Goal: Communication & Community: Answer question/provide support

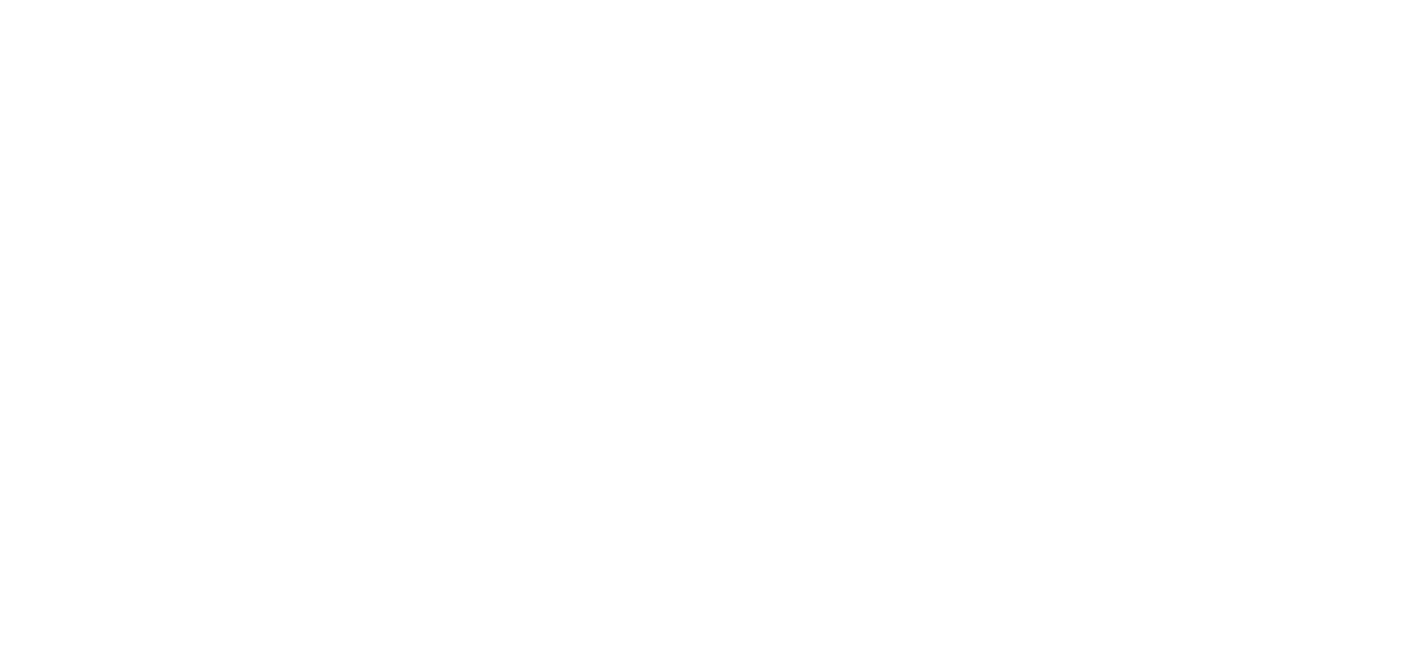
select select "message"
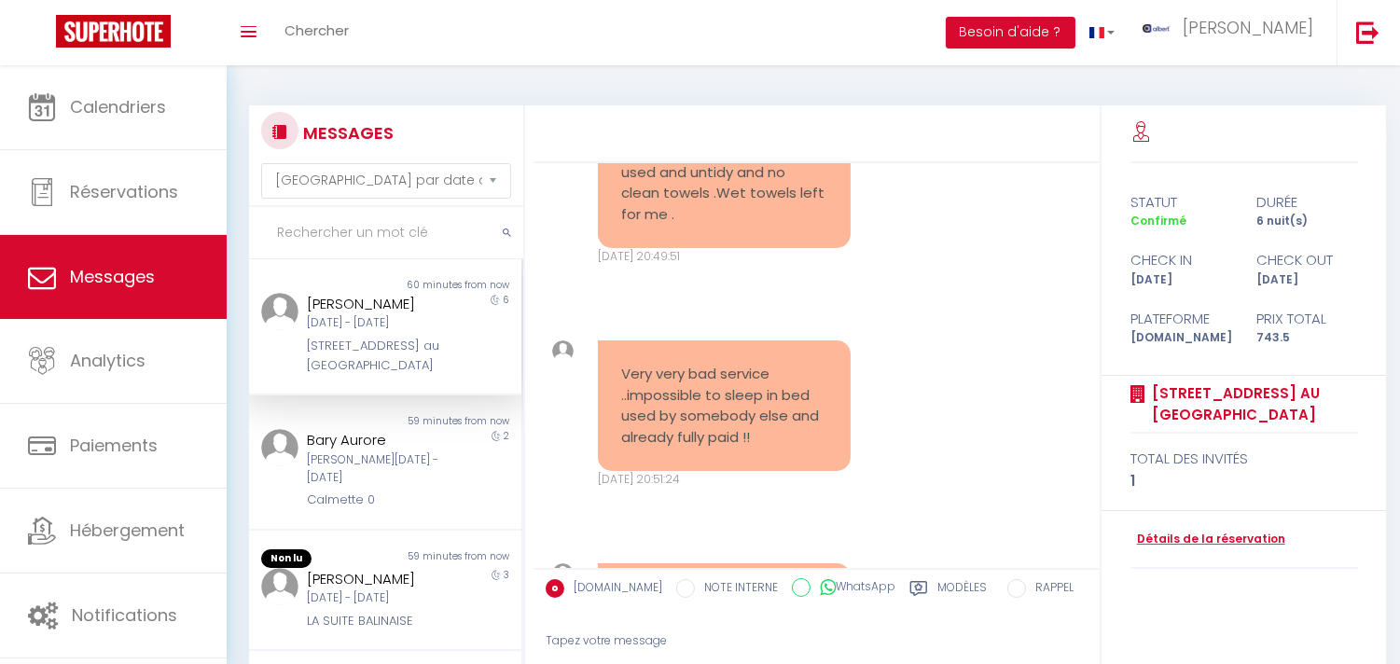
scroll to position [12619, 0]
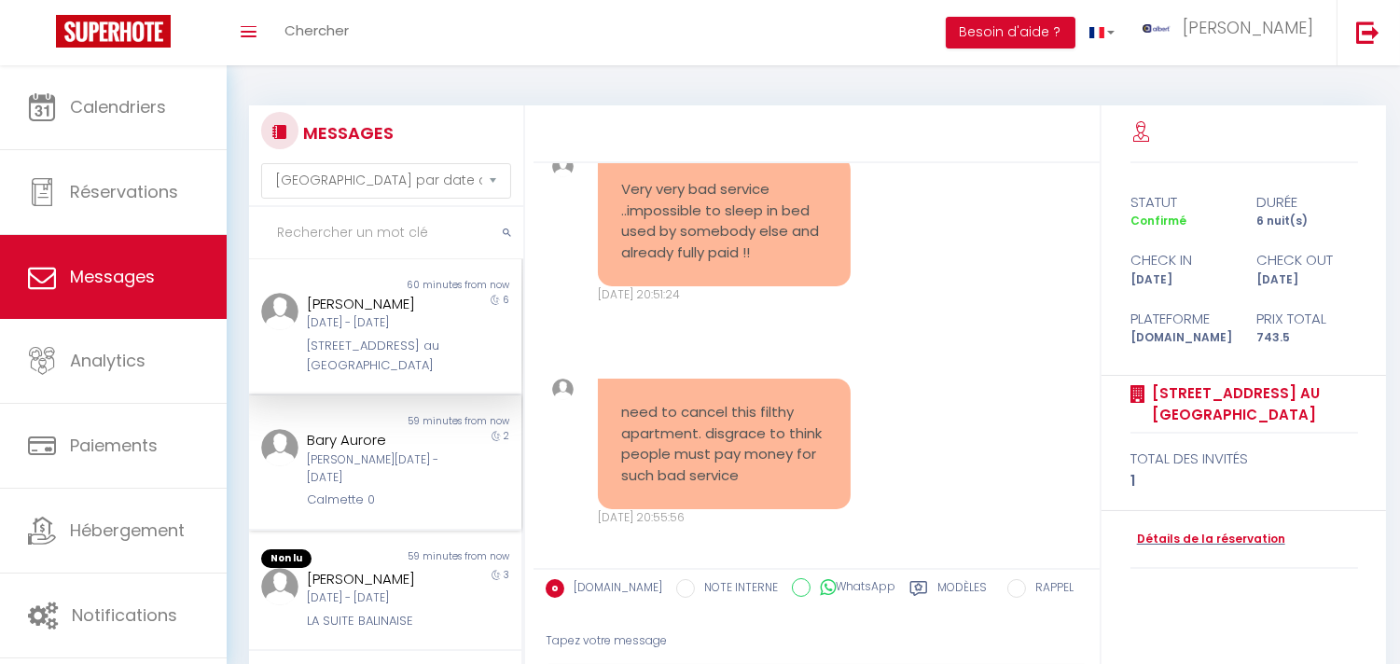
click at [379, 509] on div "Calmette 0" at bounding box center [374, 500] width 134 height 19
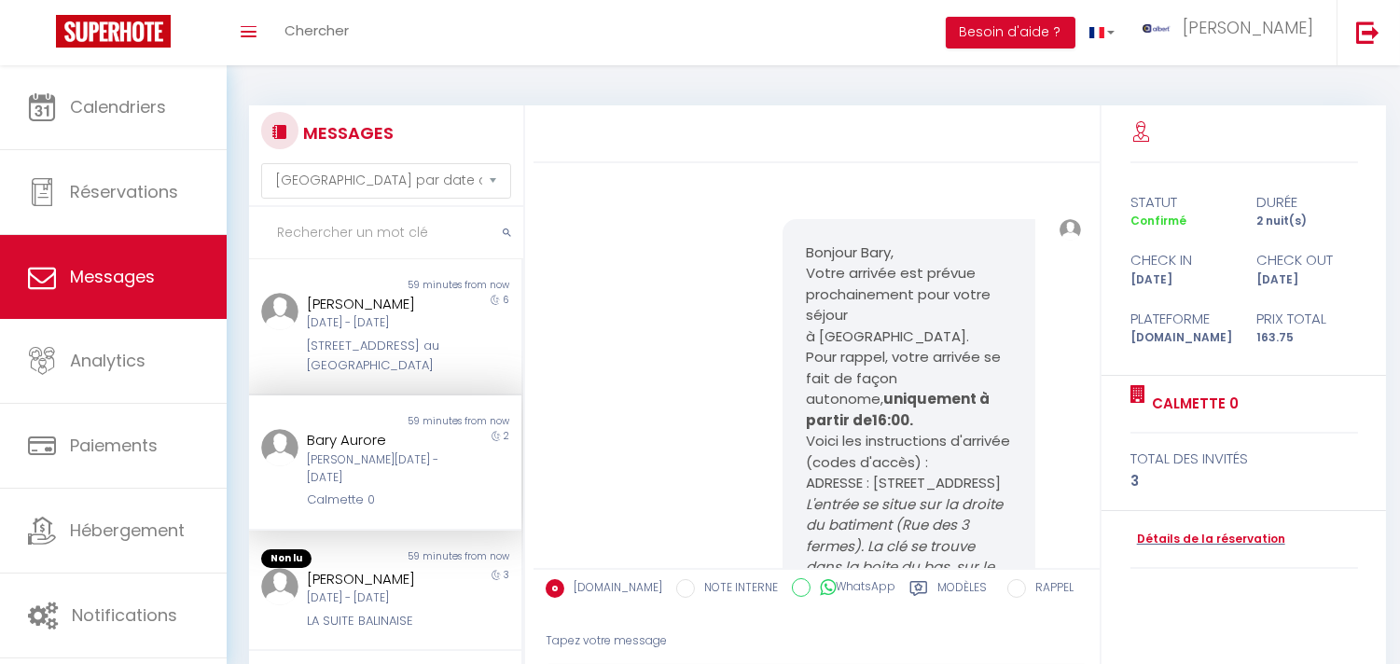
click at [383, 241] on input "text" at bounding box center [386, 233] width 274 height 52
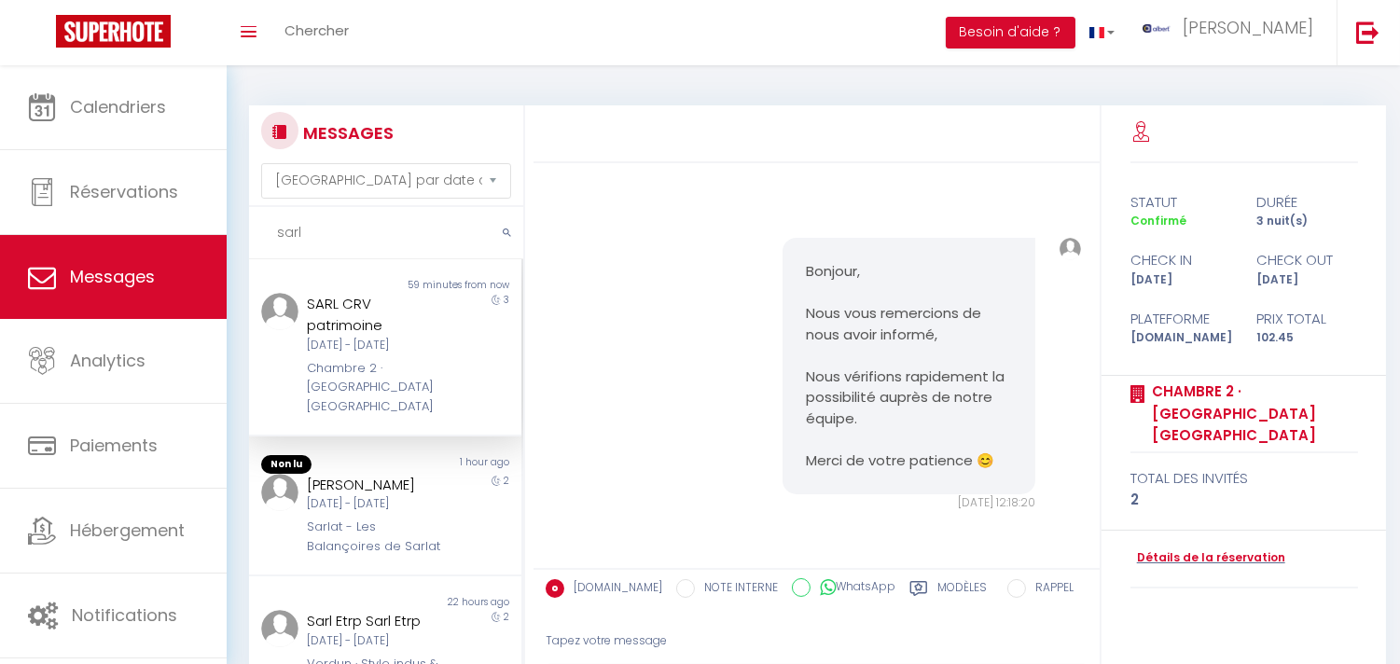
scroll to position [8762, 0]
type input "sarl"
copy div "SARL CRV patrimoine"
drag, startPoint x: 296, startPoint y: 304, endPoint x: 469, endPoint y: 376, distance: 187.8
click at [389, 330] on div "SARL CRV patrimoine [DATE] - [DATE] Chambre 2 · [GEOGRAPHIC_DATA] [GEOGRAPHIC_D…" at bounding box center [374, 354] width 159 height 123
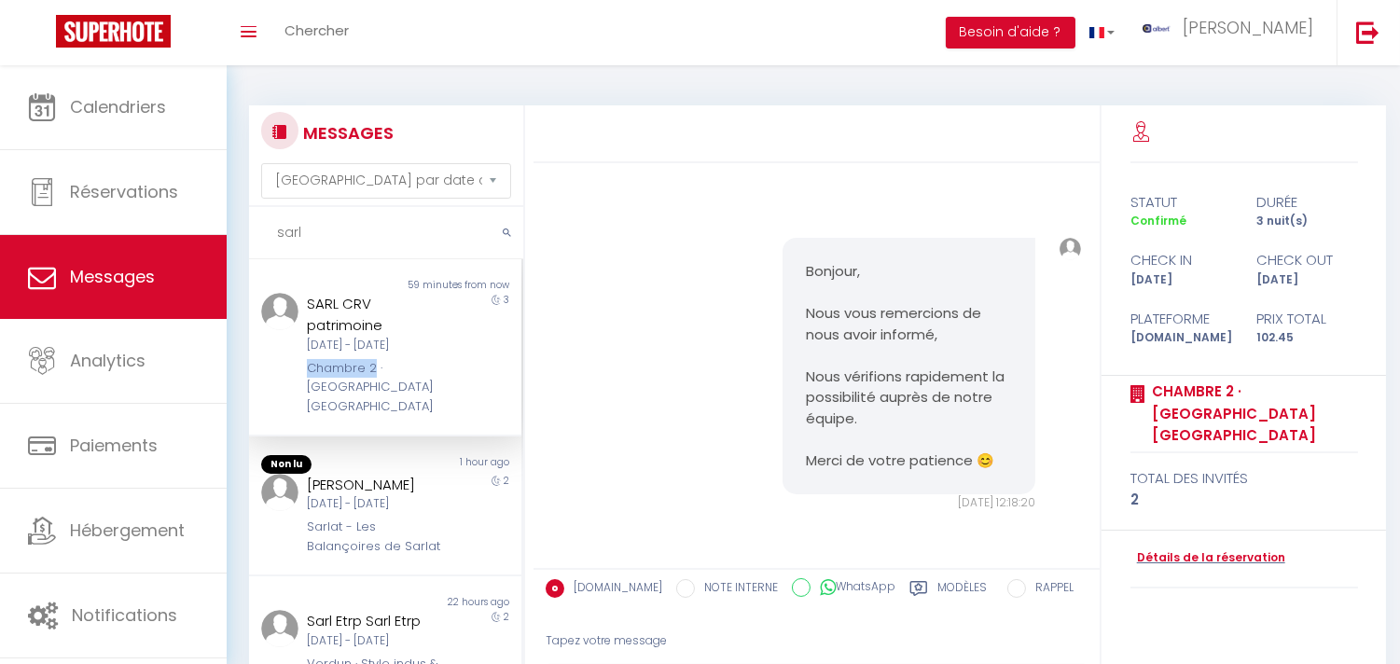
copy div "Chambre 2"
drag, startPoint x: 300, startPoint y: 366, endPoint x: 309, endPoint y: 169, distance: 197.0
click at [371, 360] on div "SARL CRV patrimoine [DATE] - [DATE] Chambre 2 · [GEOGRAPHIC_DATA] [GEOGRAPHIC_D…" at bounding box center [374, 354] width 159 height 123
copy pre "la personne qui occupait l'appartement a oublié des affaires"
drag, startPoint x: 791, startPoint y: 236, endPoint x: 675, endPoint y: 299, distance: 132.3
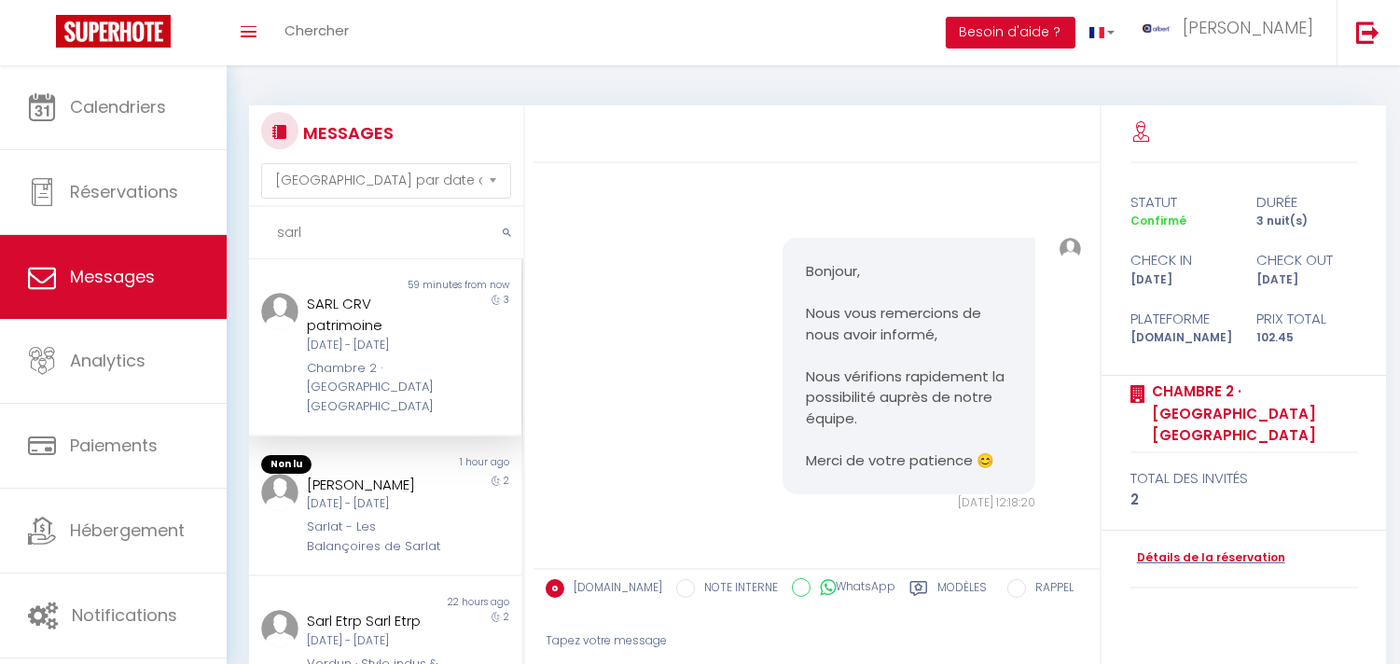
click at [675, 123] on pre "Bonjour, Je suis désolée la personne qui occupait l'appartement a oublié des af…" at bounding box center [724, 28] width 206 height 189
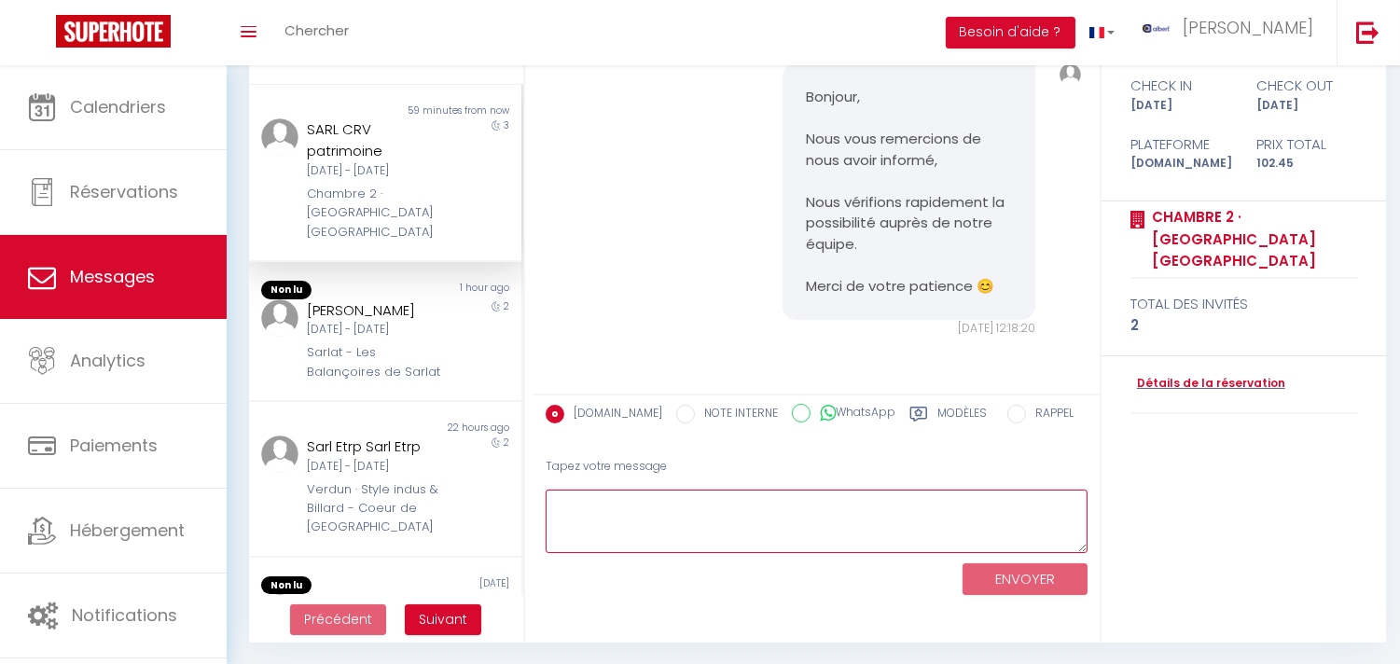
click at [775, 523] on textarea at bounding box center [817, 522] width 542 height 64
type textarea "p"
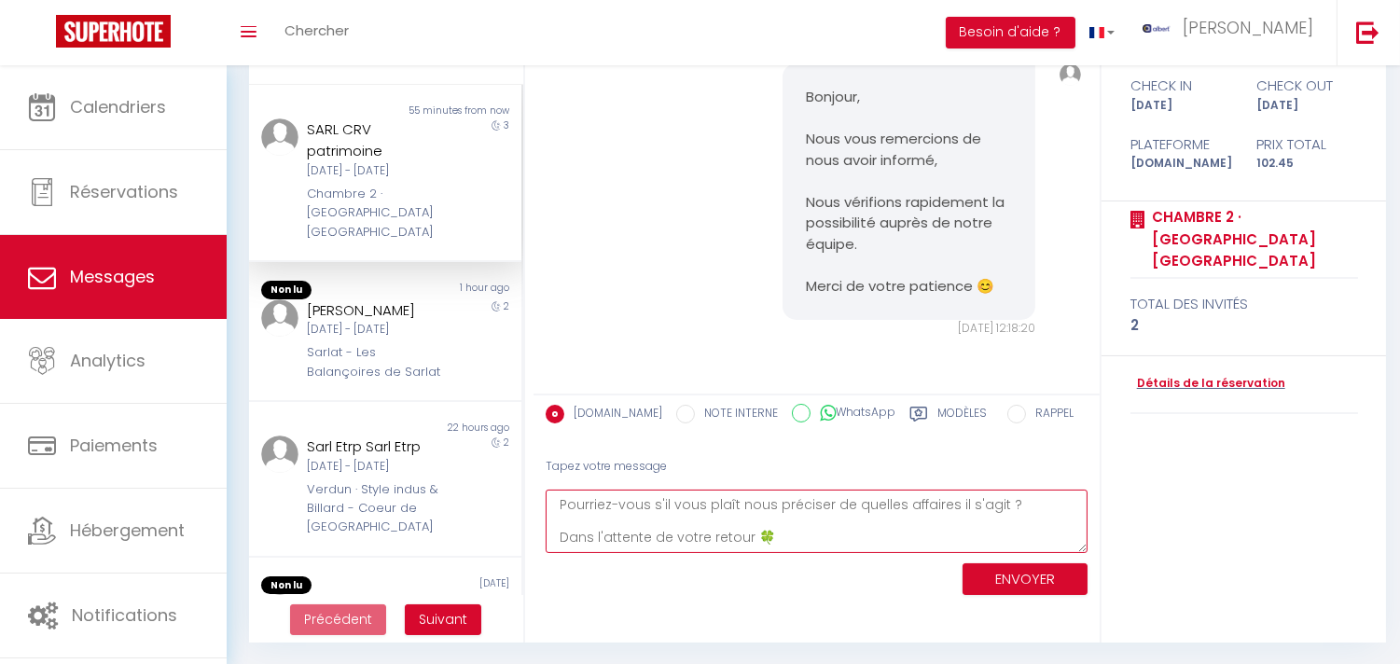
click at [934, 504] on textarea "Pourriez-vous s'il vous plaît nous préciser de quelles affaires il s'agit ? Dan…" at bounding box center [817, 522] width 542 height 64
click at [916, 543] on textarea "Pourriez-vous s'il vous plaît nous préciser de quelles affaires il s'agit ? Dan…" at bounding box center [817, 522] width 542 height 64
type textarea "Pourriez-vous s'il vous plaît nous préciser de quelles affaires il s'agit ? Dan…"
click at [1048, 576] on button "ENVOYER" at bounding box center [1025, 580] width 125 height 33
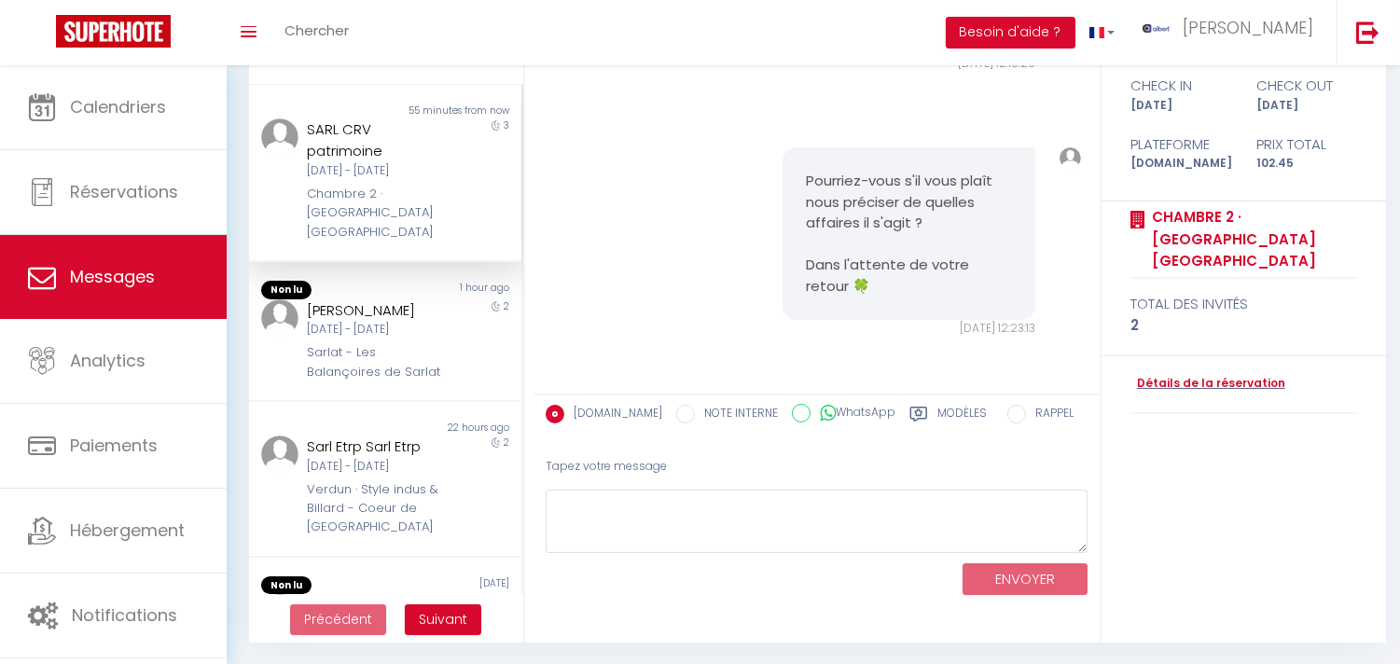
scroll to position [9337, 0]
